Goal: Task Accomplishment & Management: Manage account settings

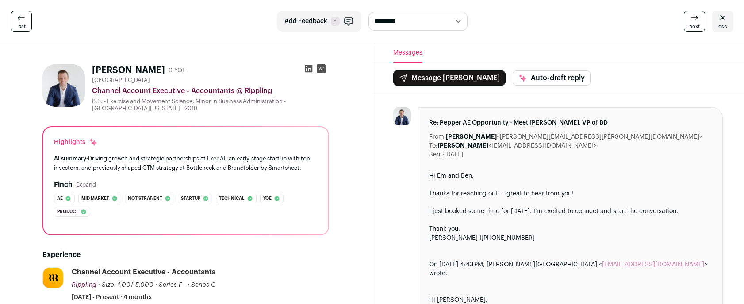
click at [17, 20] on icon at bounding box center [21, 17] width 11 height 11
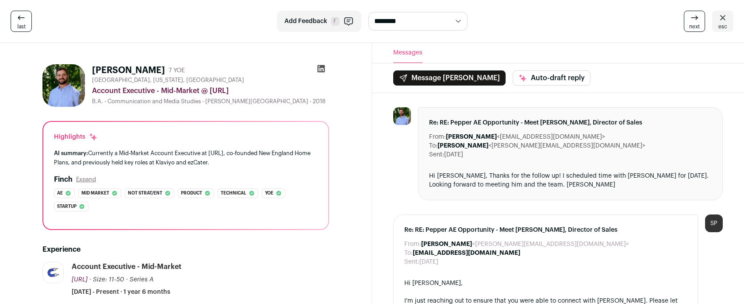
click at [730, 20] on link "esc" at bounding box center [722, 21] width 21 height 21
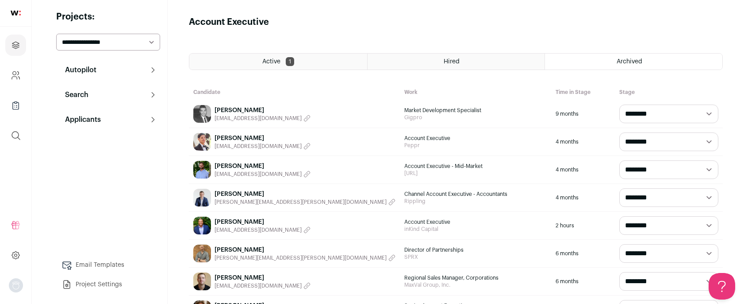
click at [218, 137] on link "[PERSON_NAME]" at bounding box center [263, 138] width 96 height 9
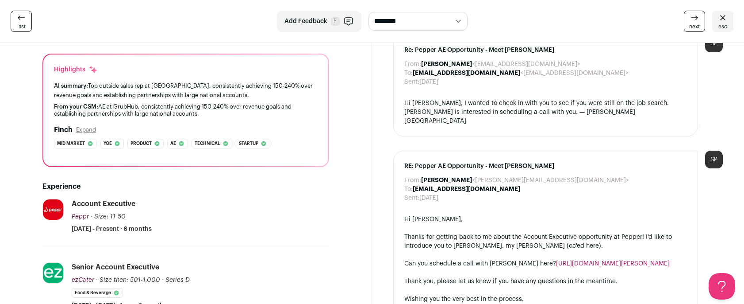
scroll to position [80, 0]
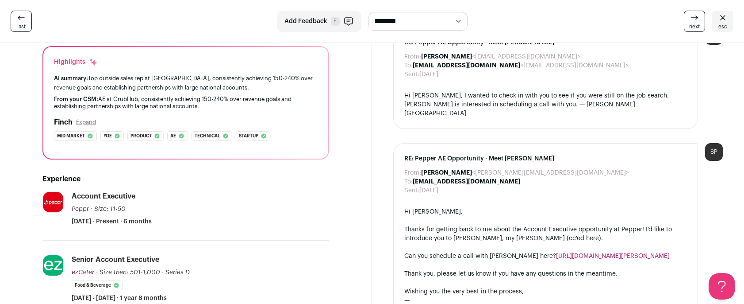
click at [160, 209] on div "Account Executive Peppr Peppr [DOMAIN_NAME] Add to company list Public / Privat…" at bounding box center [201, 208] width 258 height 35
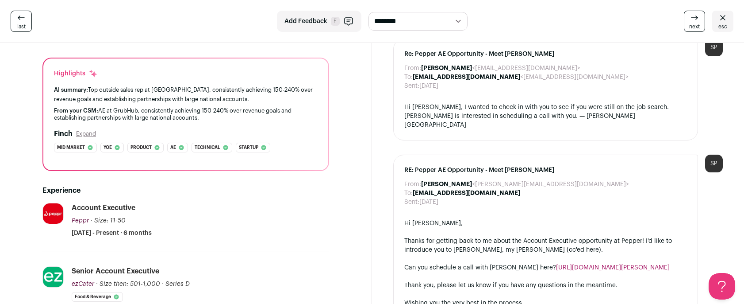
scroll to position [68, 0]
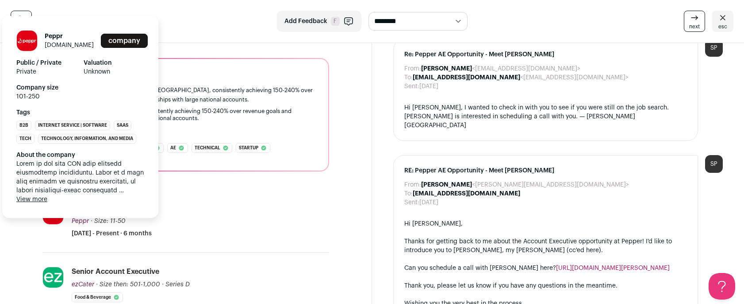
click at [81, 218] on span "Peppr" at bounding box center [80, 221] width 17 height 6
click at [68, 42] on link "[DOMAIN_NAME]" at bounding box center [69, 45] width 49 height 6
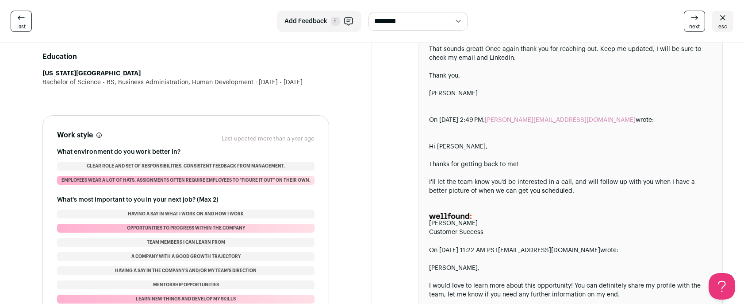
scroll to position [0, 0]
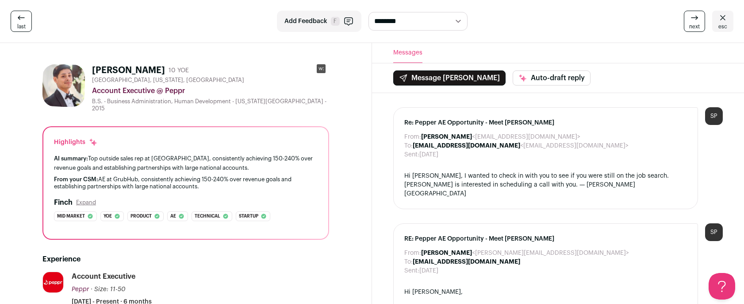
click at [324, 26] on button "Add Feedback F" at bounding box center [319, 21] width 85 height 21
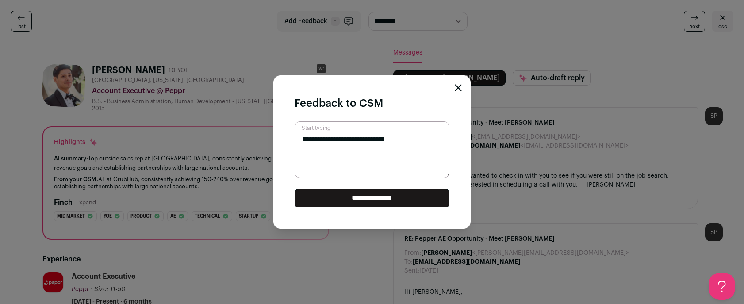
type textarea "**********"
click at [417, 195] on input "**********" at bounding box center [372, 197] width 155 height 19
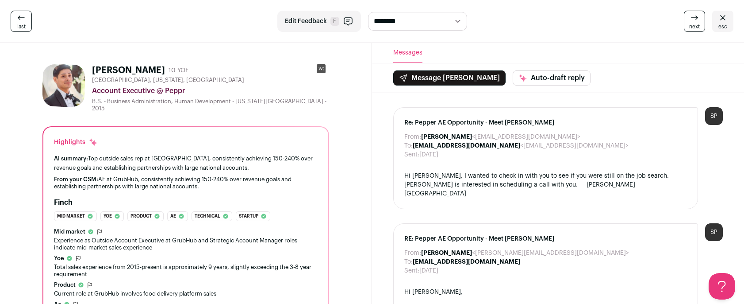
click at [690, 22] on link "next" at bounding box center [694, 21] width 21 height 21
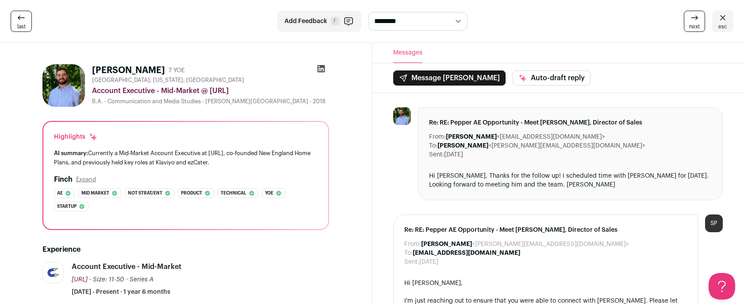
click at [693, 22] on icon at bounding box center [694, 17] width 11 height 11
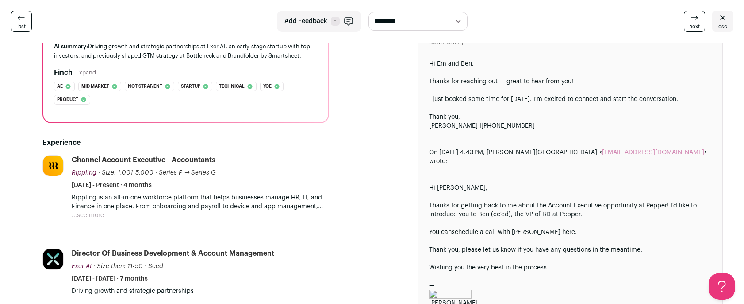
scroll to position [113, 0]
click at [698, 23] on span "next" at bounding box center [694, 26] width 11 height 7
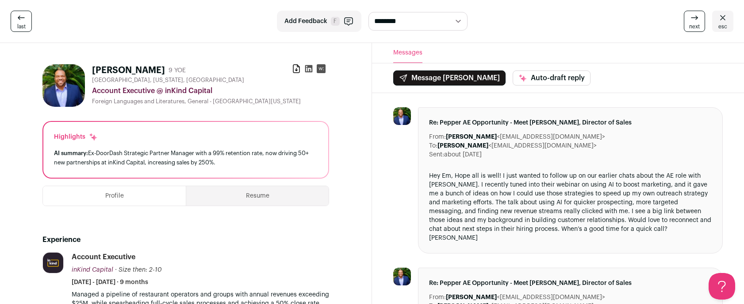
click at [694, 23] on span "next" at bounding box center [694, 26] width 11 height 7
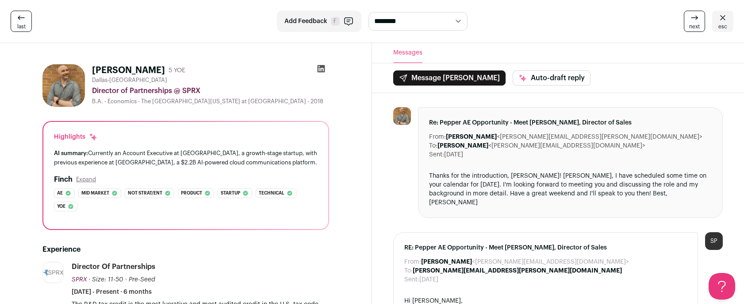
click at [694, 22] on icon at bounding box center [694, 17] width 11 height 11
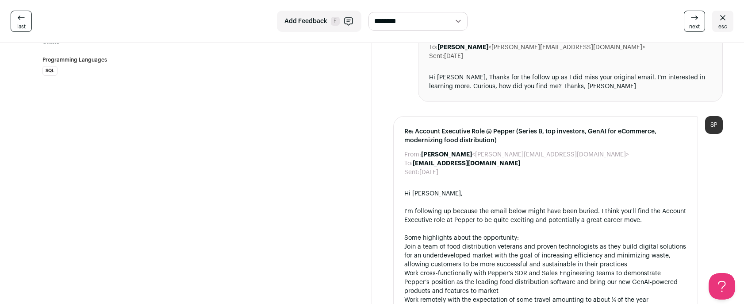
scroll to position [575, 0]
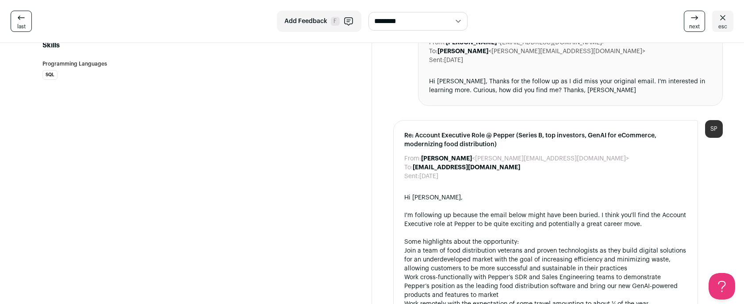
click at [694, 21] on icon at bounding box center [694, 17] width 11 height 11
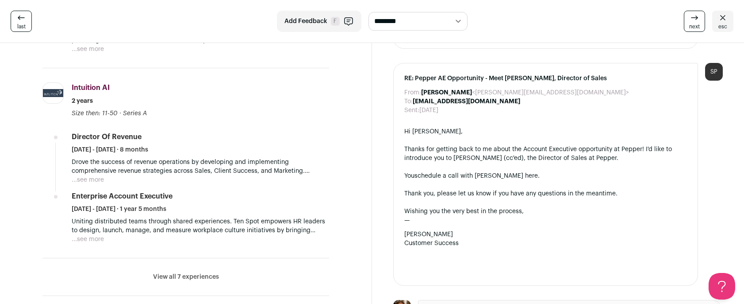
scroll to position [380, 0]
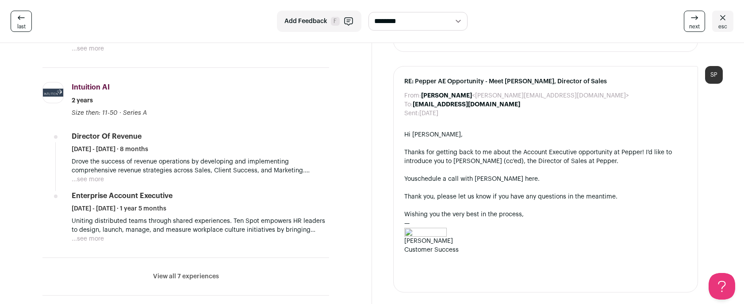
click at [206, 277] on button "View all 7 experiences" at bounding box center [186, 276] width 66 height 9
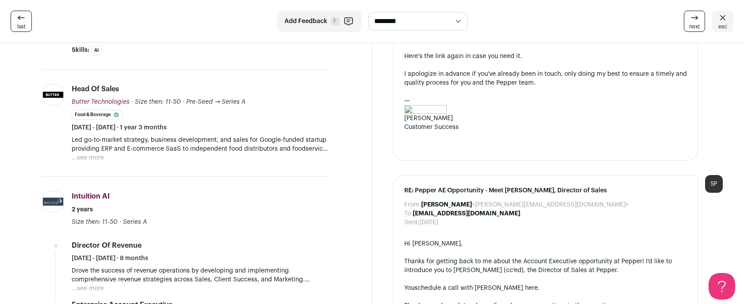
scroll to position [0, 0]
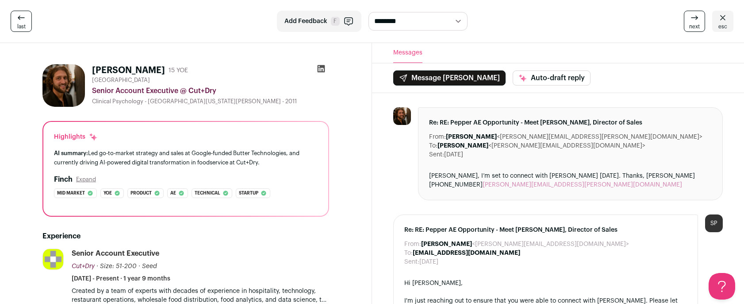
click at [697, 19] on icon at bounding box center [694, 17] width 11 height 11
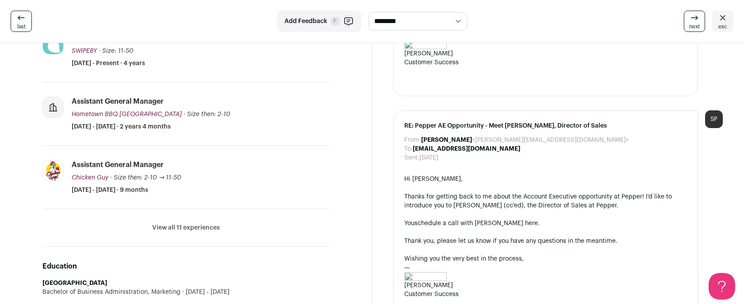
scroll to position [415, 0]
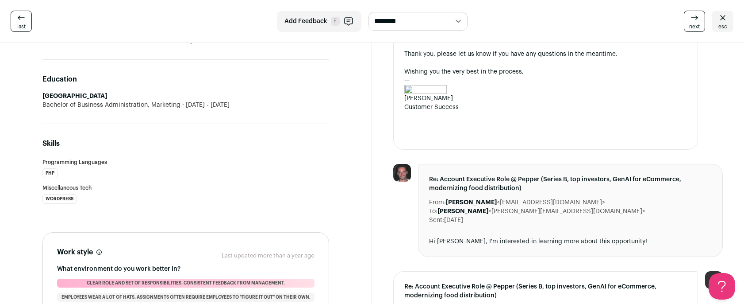
click at [694, 22] on icon at bounding box center [694, 17] width 11 height 11
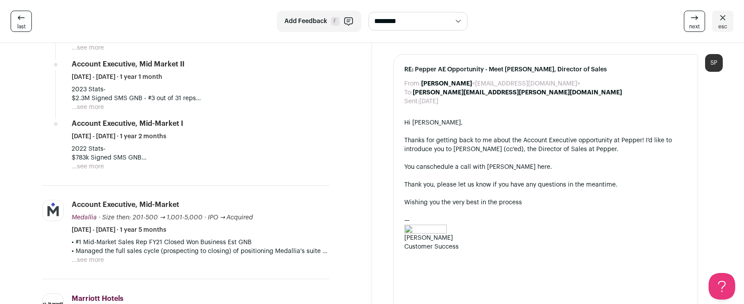
scroll to position [499, 0]
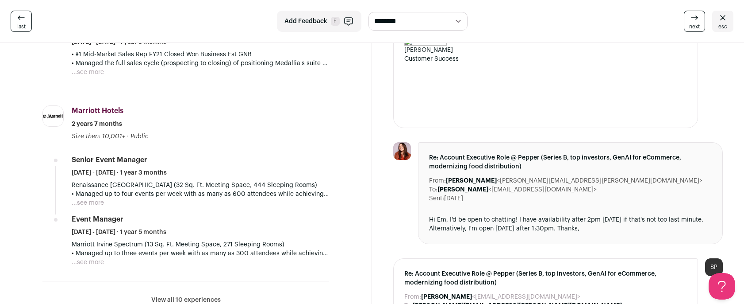
click at [694, 22] on icon at bounding box center [694, 17] width 11 height 11
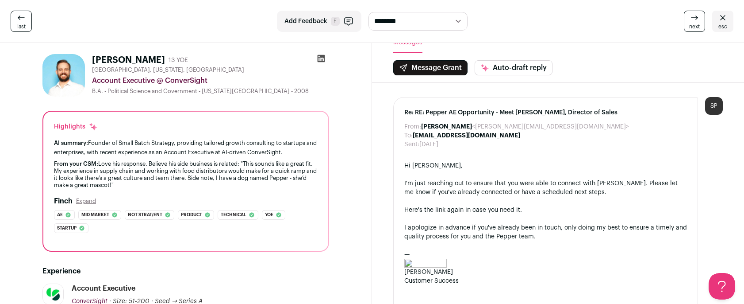
scroll to position [190, 0]
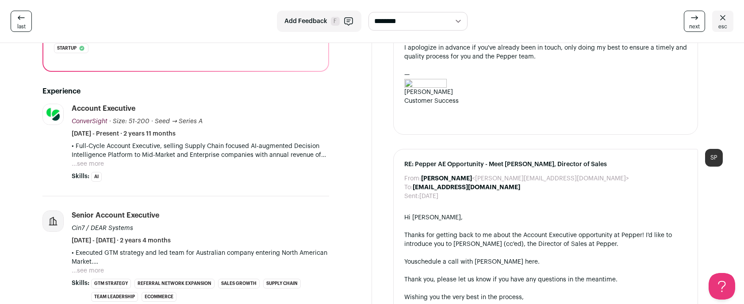
drag, startPoint x: 724, startPoint y: 19, endPoint x: 716, endPoint y: 22, distance: 8.1
click at [724, 19] on icon at bounding box center [722, 17] width 5 height 5
